Goal: Information Seeking & Learning: Learn about a topic

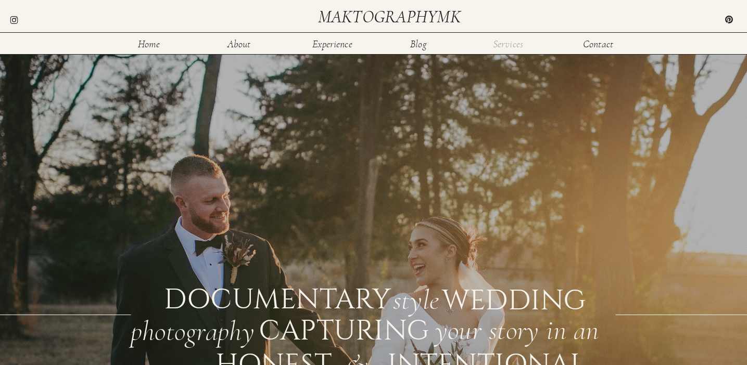
click at [507, 48] on nav "Services" at bounding box center [508, 43] width 34 height 9
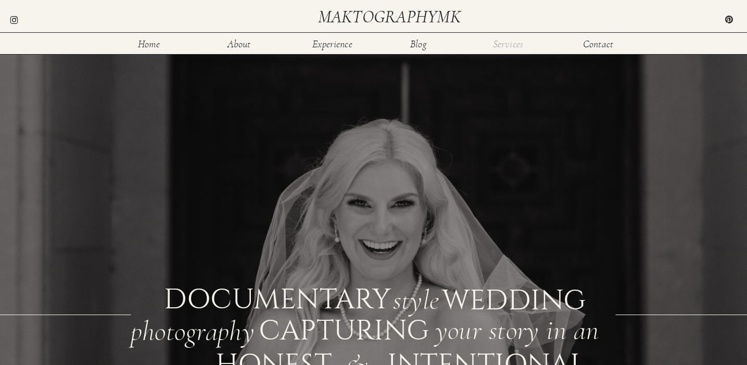
click at [508, 40] on nav "Services" at bounding box center [508, 43] width 34 height 9
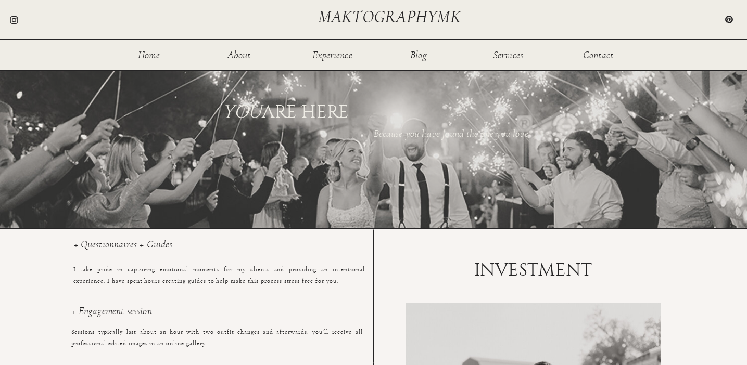
scroll to position [524, 0]
click at [532, 266] on h1 "INVESTMENT" at bounding box center [533, 271] width 144 height 19
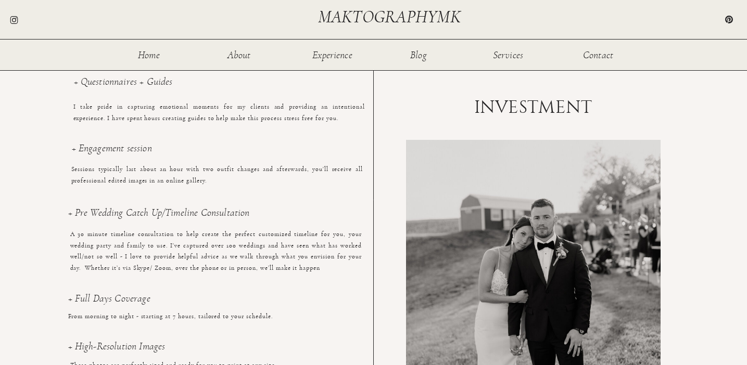
scroll to position [701, 0]
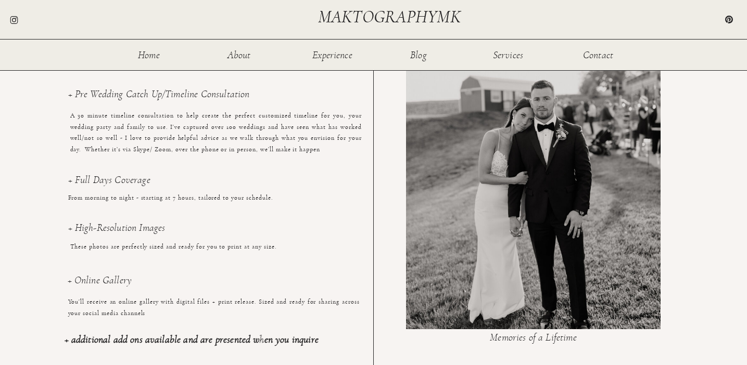
click at [532, 266] on div at bounding box center [533, 175] width 254 height 308
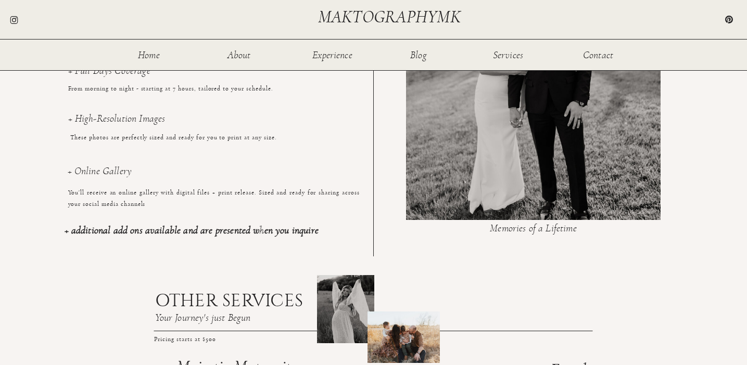
scroll to position [917, 0]
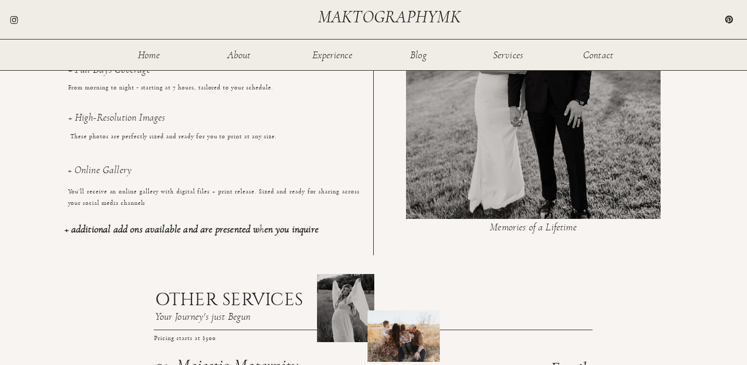
click at [249, 227] on b "+ additional add ons available and are presented when you inquire" at bounding box center [192, 229] width 254 height 10
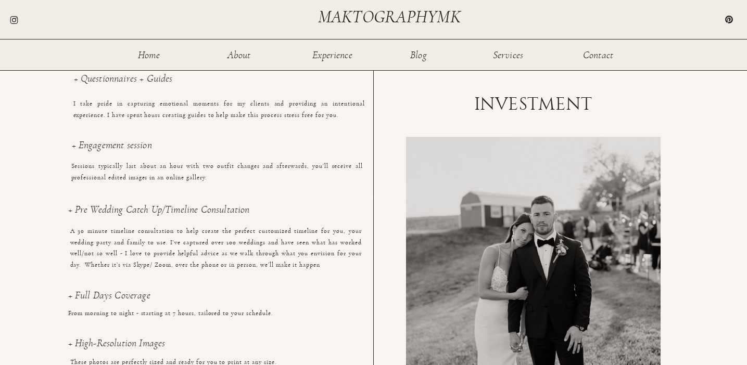
scroll to position [691, 0]
click at [507, 293] on div at bounding box center [533, 290] width 254 height 308
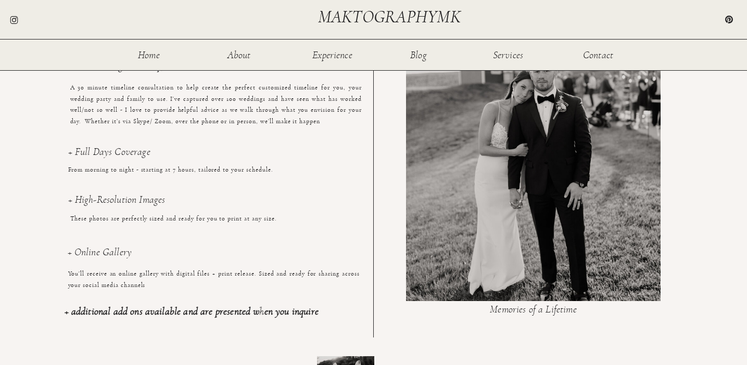
scroll to position [854, 0]
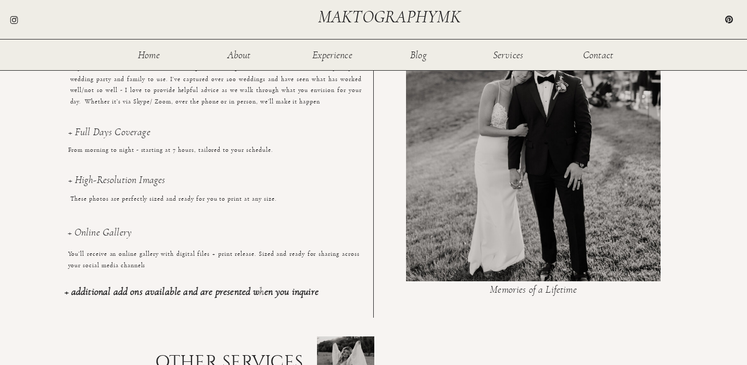
click at [517, 285] on h3 "Memories of a Lifetime" at bounding box center [533, 292] width 242 height 14
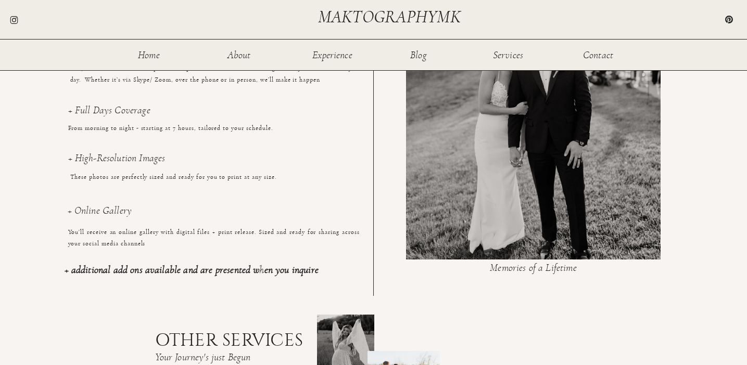
scroll to position [878, 0]
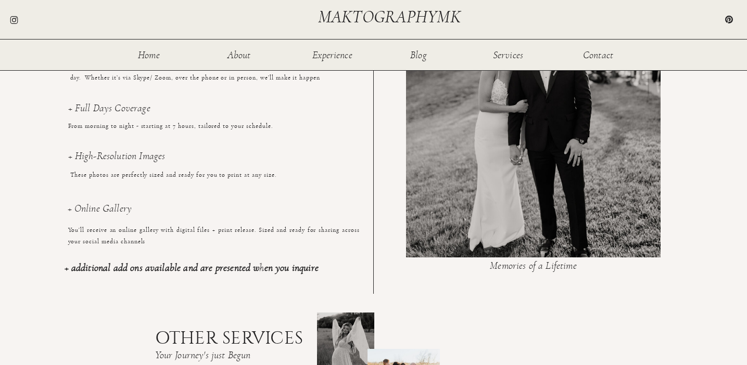
click at [189, 266] on b "+ additional add ons available and are presented when you inquire" at bounding box center [192, 268] width 254 height 10
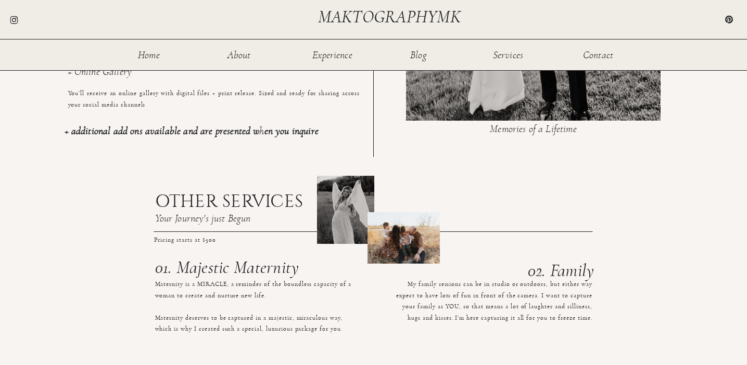
scroll to position [1016, 0]
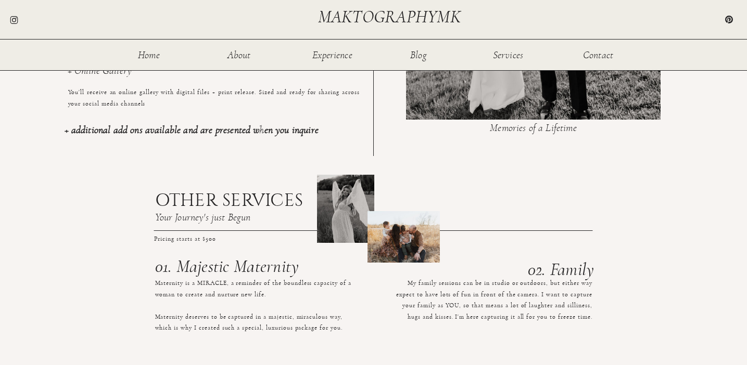
click at [511, 59] on nav "Services" at bounding box center [508, 54] width 34 height 9
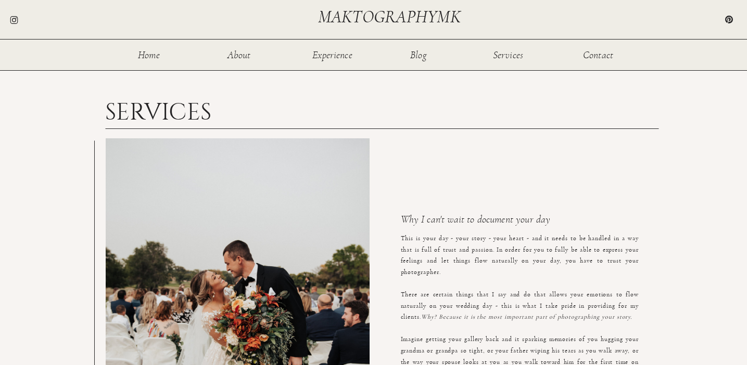
scroll to position [1016, 0]
